Goal: Find specific page/section

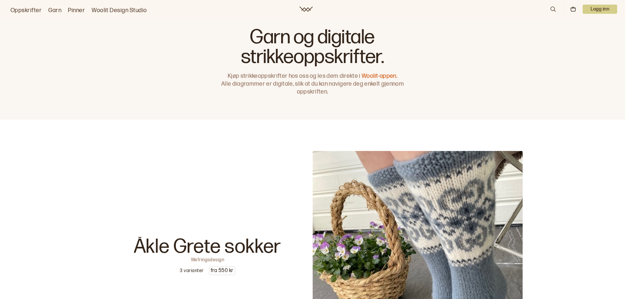
click at [555, 8] on icon at bounding box center [552, 9] width 7 height 7
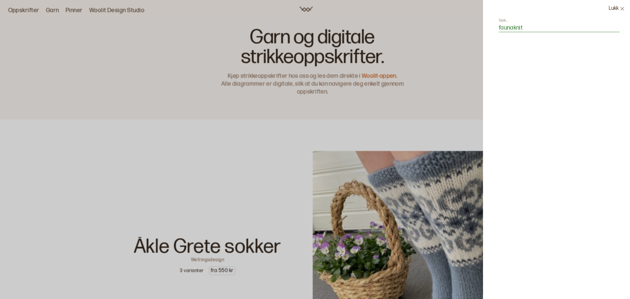
type input "faunaknit"
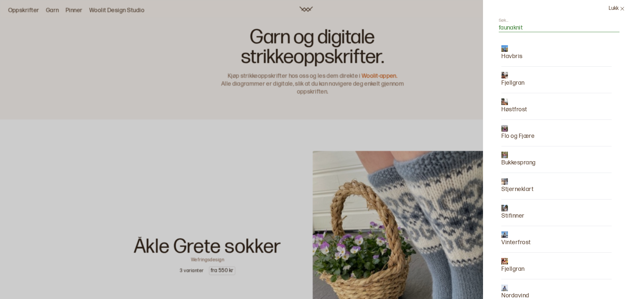
click at [504, 74] on img at bounding box center [504, 75] width 7 height 7
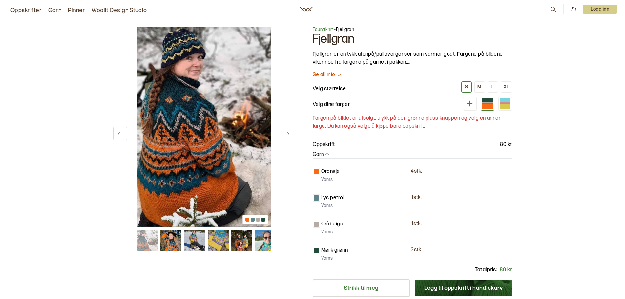
click at [321, 31] on span "Faunaknit" at bounding box center [323, 30] width 21 height 6
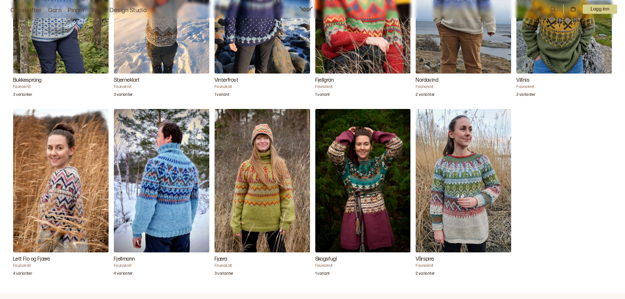
scroll to position [747, 0]
